Goal: Task Accomplishment & Management: Complete application form

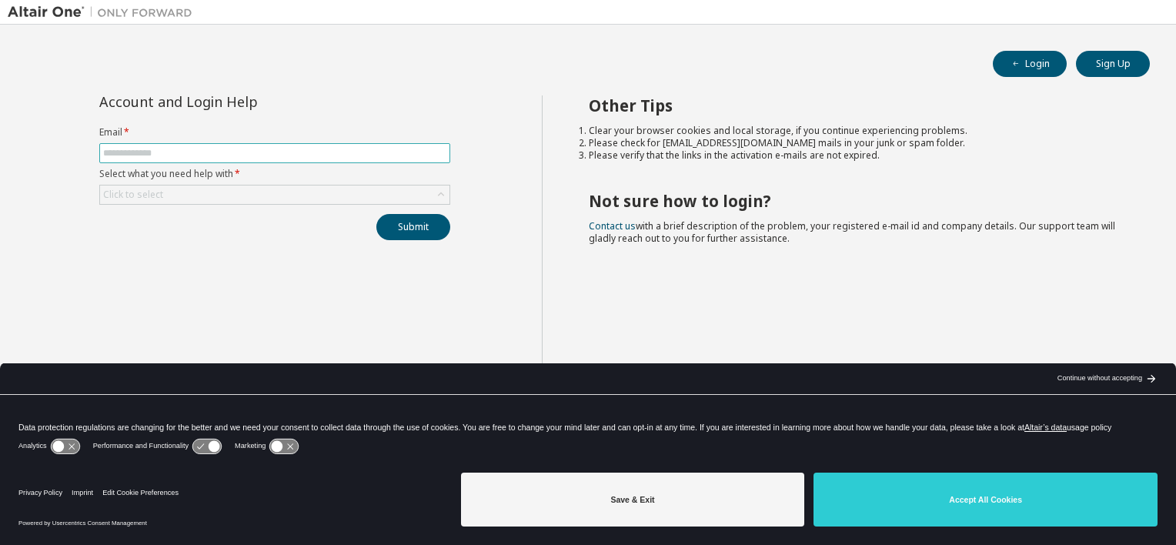
click at [253, 159] on span at bounding box center [274, 153] width 351 height 20
click at [256, 155] on input "text" at bounding box center [274, 153] width 343 height 12
type input "**********"
click at [243, 195] on div "Click to select" at bounding box center [274, 194] width 349 height 18
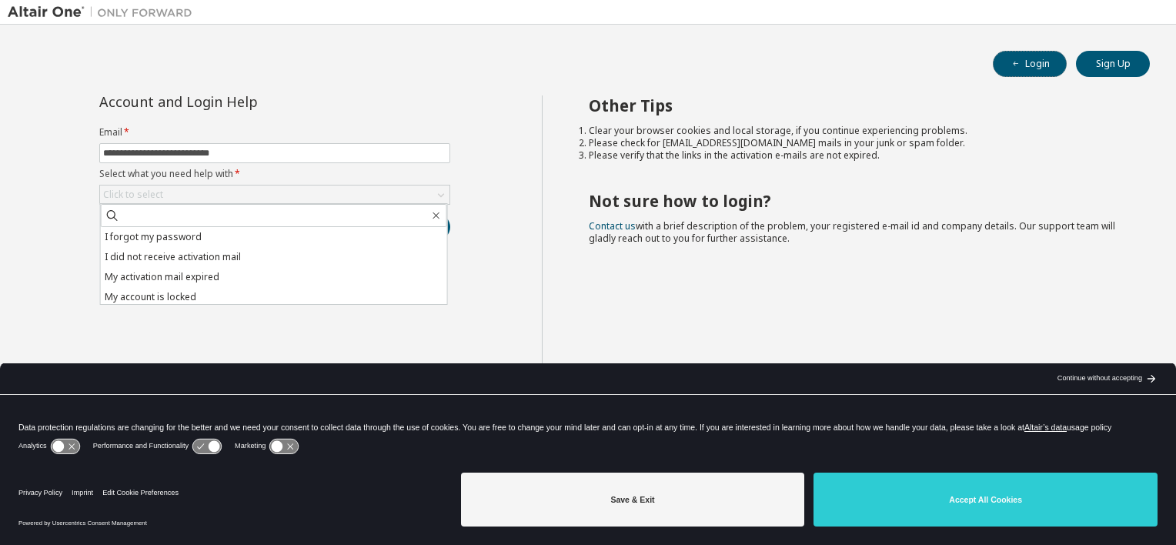
drag, startPoint x: 1044, startPoint y: 57, endPoint x: 1114, endPoint y: 122, distance: 94.7
click at [1108, 137] on div "**********" at bounding box center [588, 262] width 1160 height 460
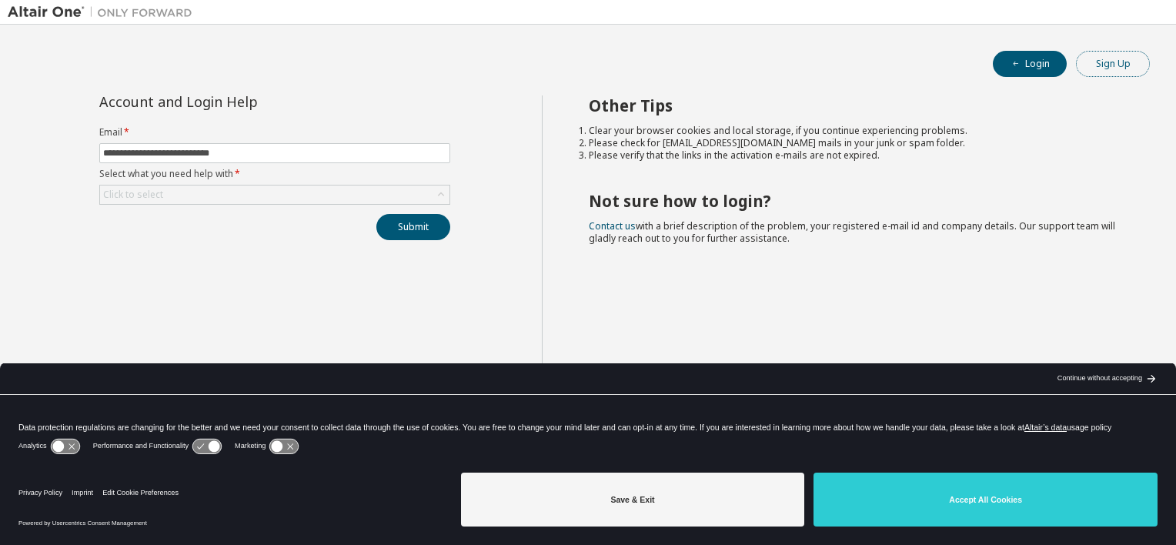
click at [1123, 76] on button "Sign Up" at bounding box center [1113, 64] width 74 height 26
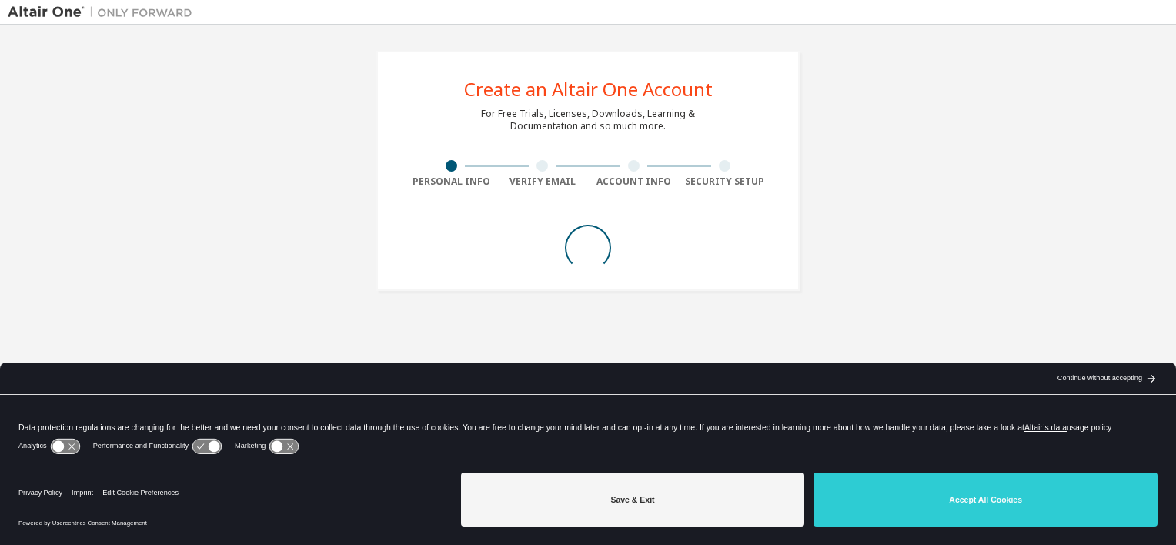
click at [1123, 78] on div "Create an Altair One Account For Free Trials, Licenses, Downloads, Learning & D…" at bounding box center [588, 170] width 1160 height 277
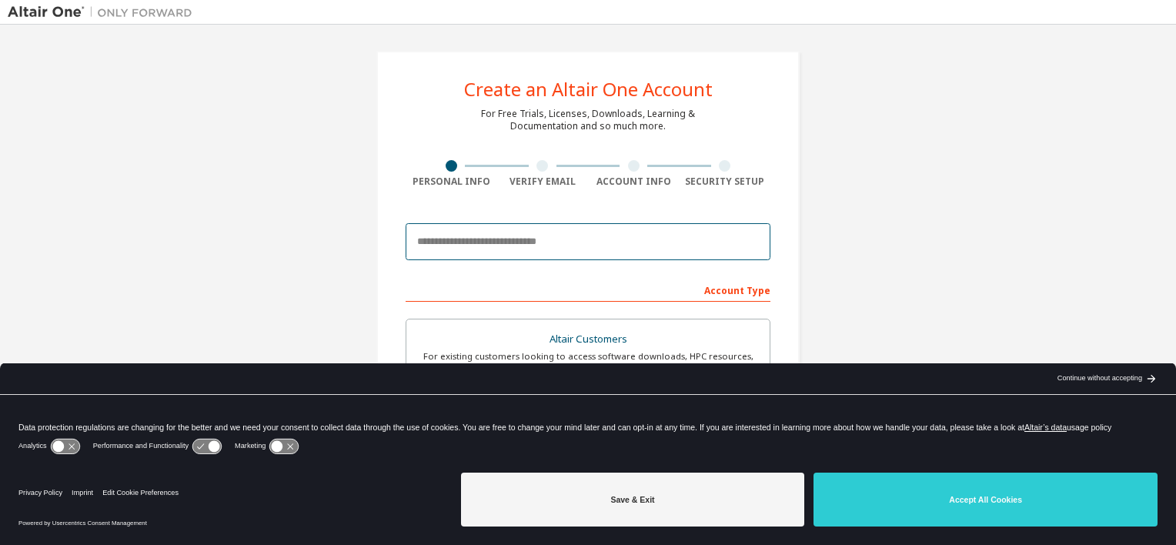
click at [671, 243] on input "email" at bounding box center [588, 241] width 365 height 37
type input "**********"
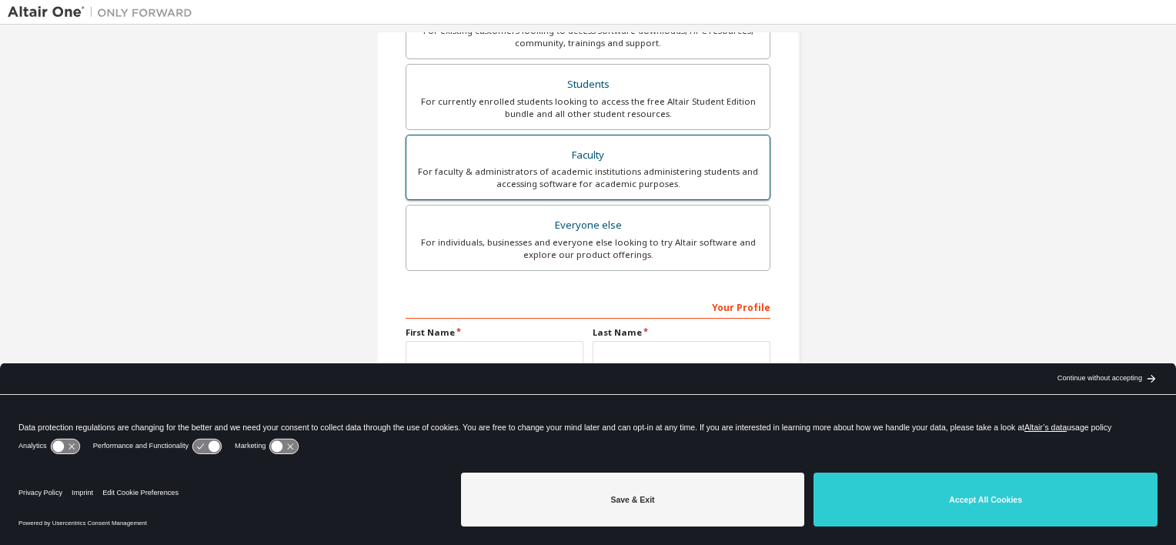
scroll to position [351, 0]
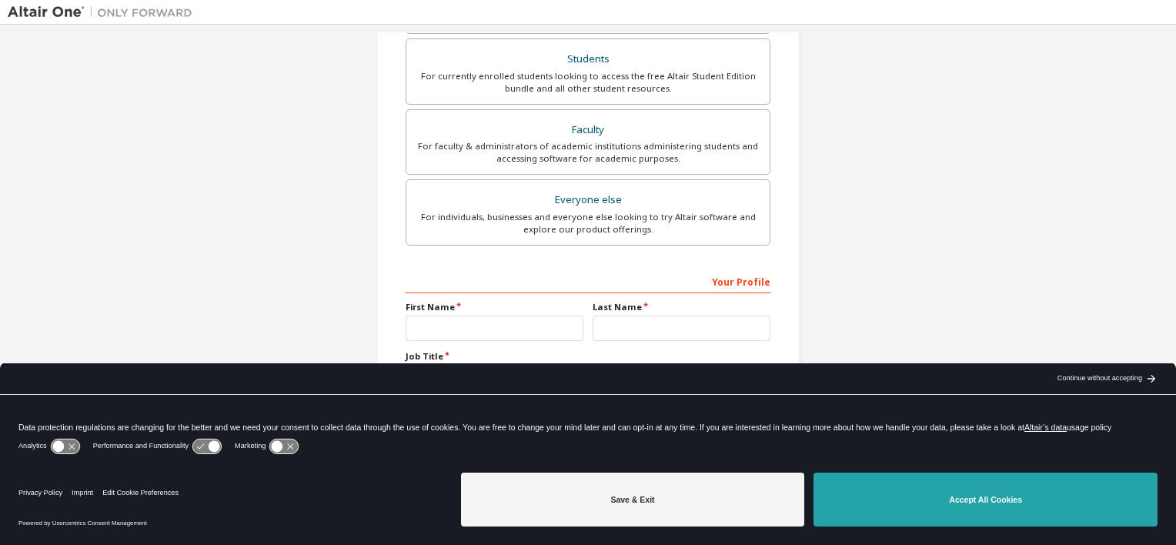
drag, startPoint x: 975, startPoint y: 523, endPoint x: 973, endPoint y: 514, distance: 8.8
click at [973, 514] on button "Accept All Cookies" at bounding box center [985, 500] width 344 height 54
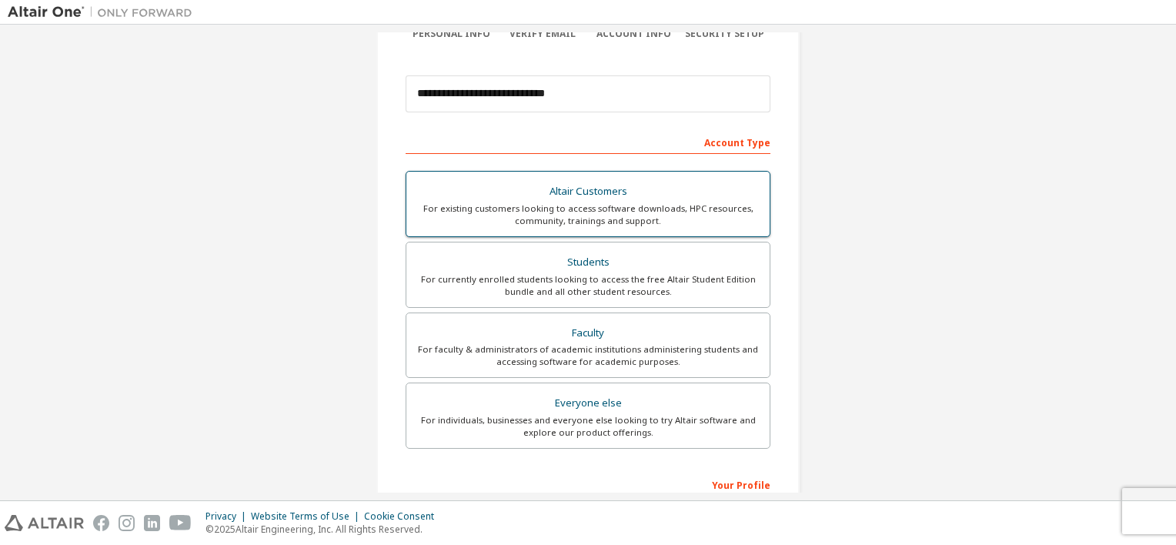
scroll to position [120, 0]
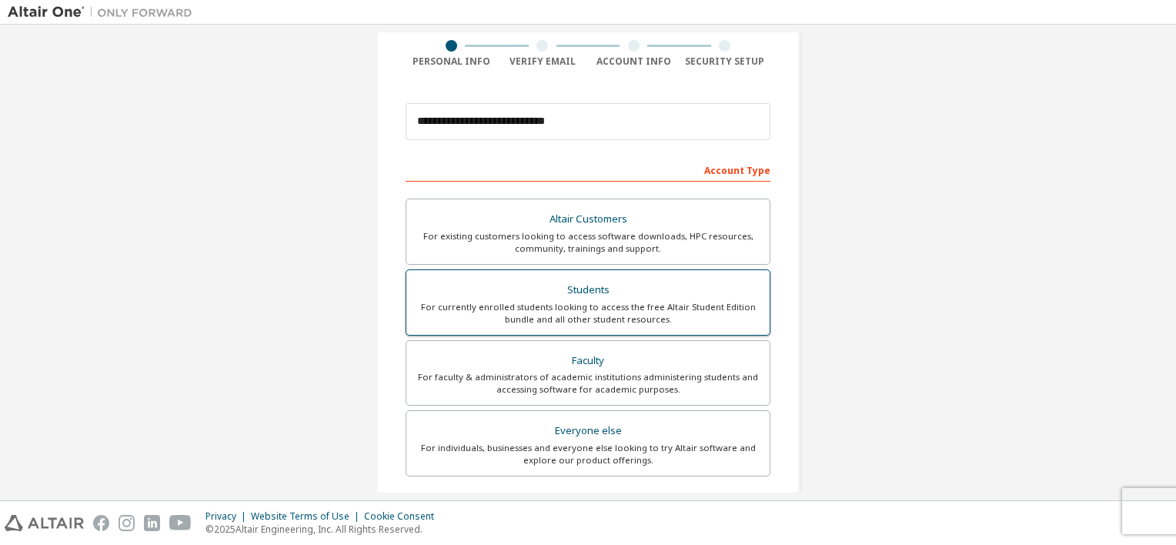
click at [631, 296] on div "Students" at bounding box center [588, 290] width 345 height 22
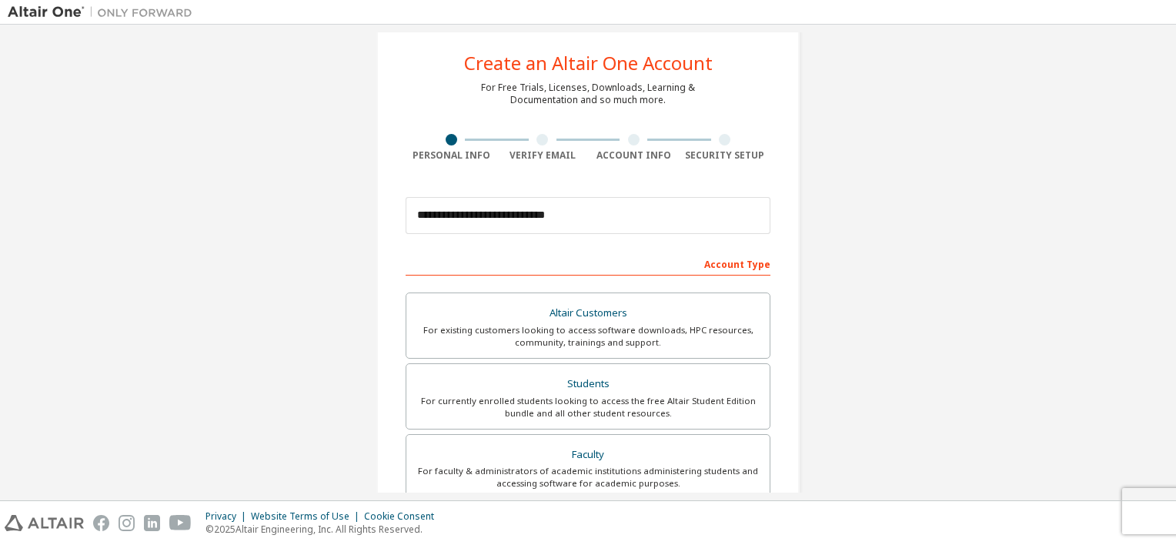
scroll to position [0, 0]
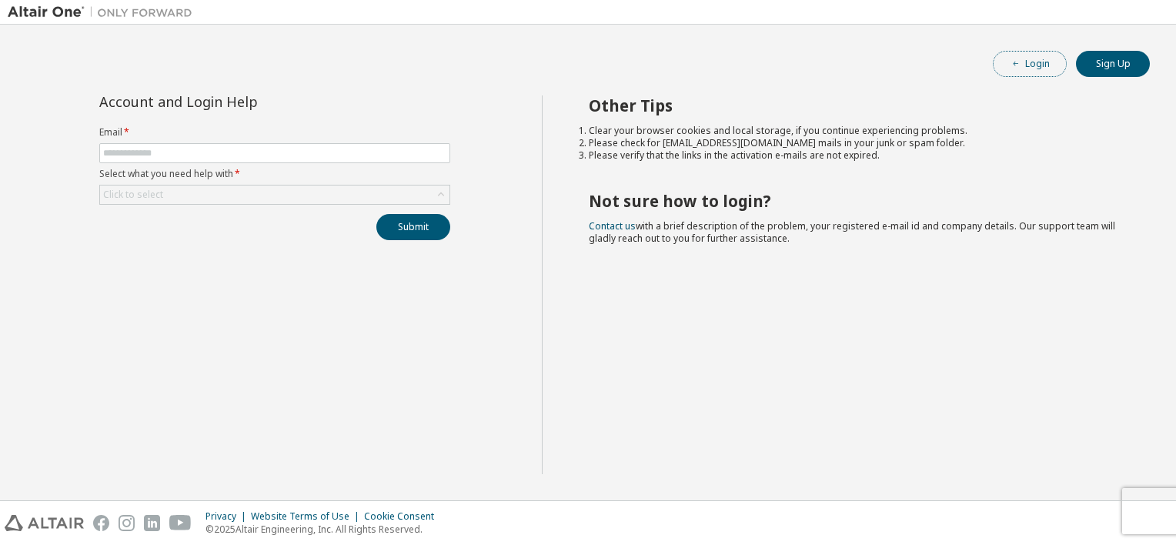
click at [1035, 65] on button "Login" at bounding box center [1030, 64] width 74 height 26
click at [1007, 72] on button "Login" at bounding box center [1030, 64] width 74 height 26
